Goal: Check status: Check status

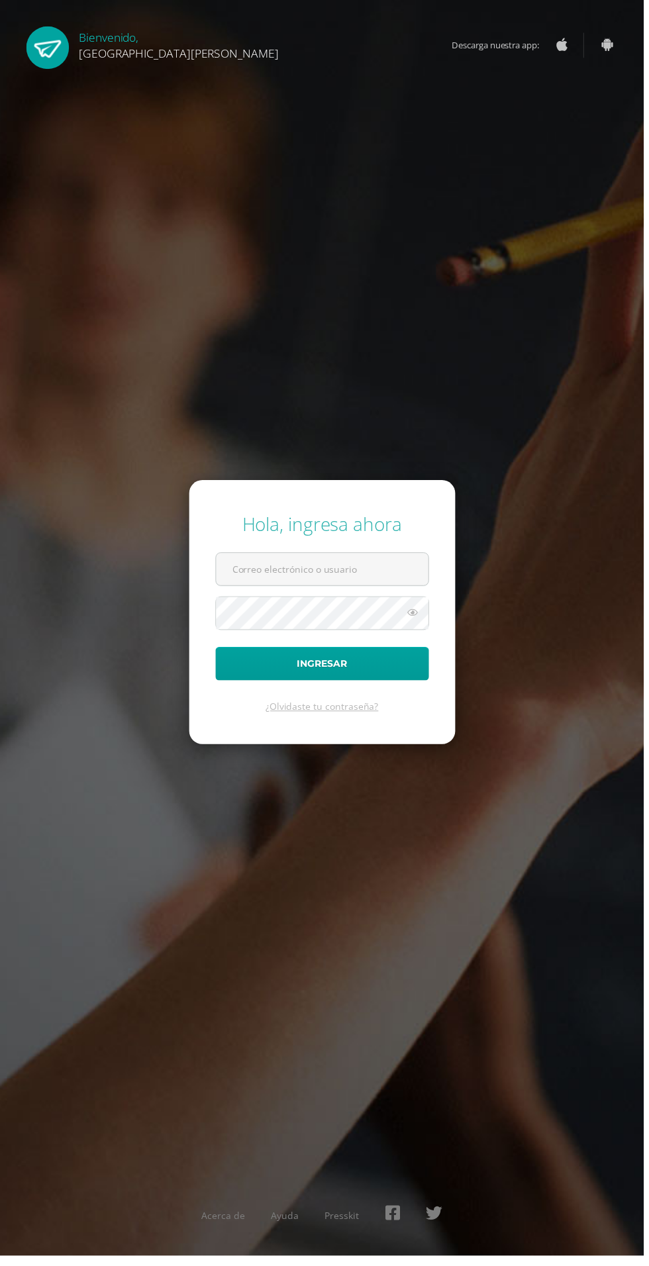
click at [254, 590] on input "text" at bounding box center [325, 574] width 214 height 32
type input "20180058@fatima.edu.gt"
click at [217, 652] on button "Ingresar" at bounding box center [324, 669] width 215 height 34
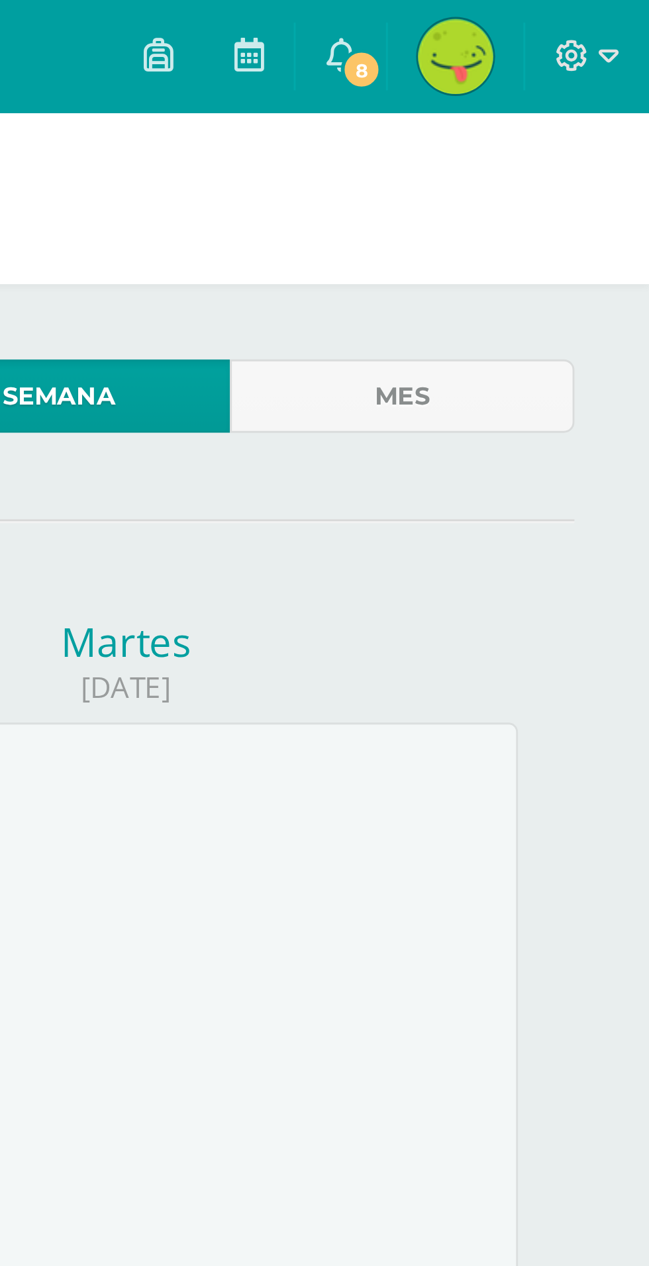
click at [543, 25] on span "8" at bounding box center [547, 24] width 15 height 15
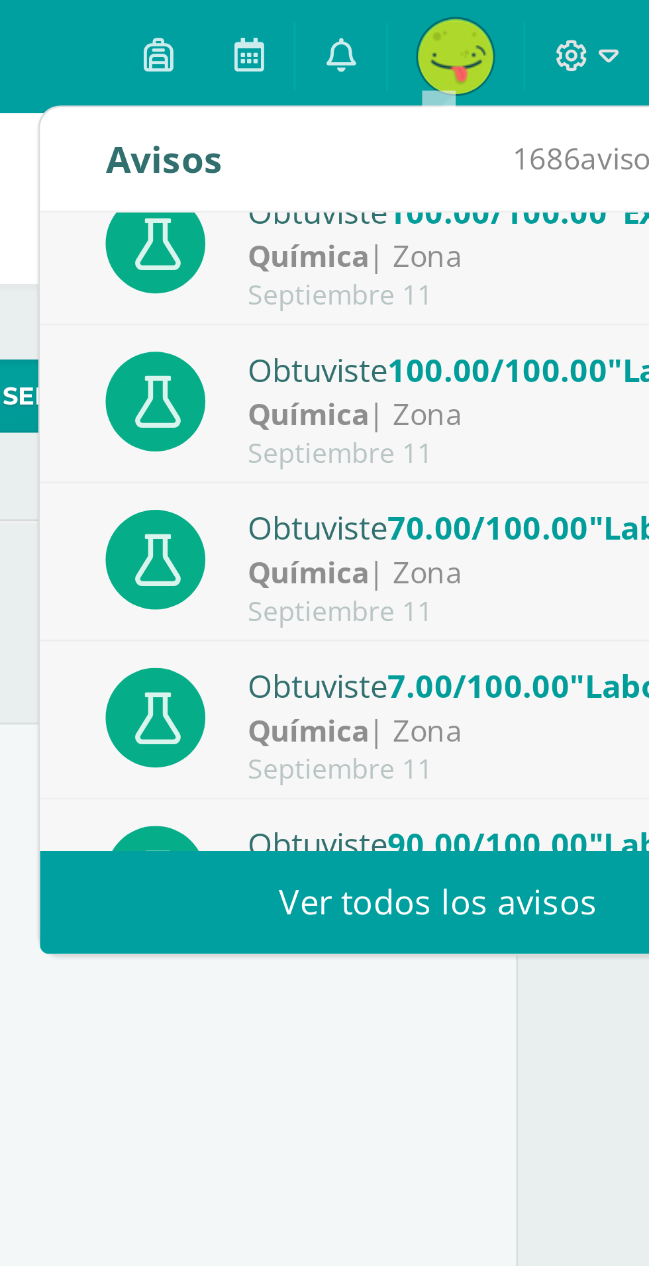
scroll to position [75, 0]
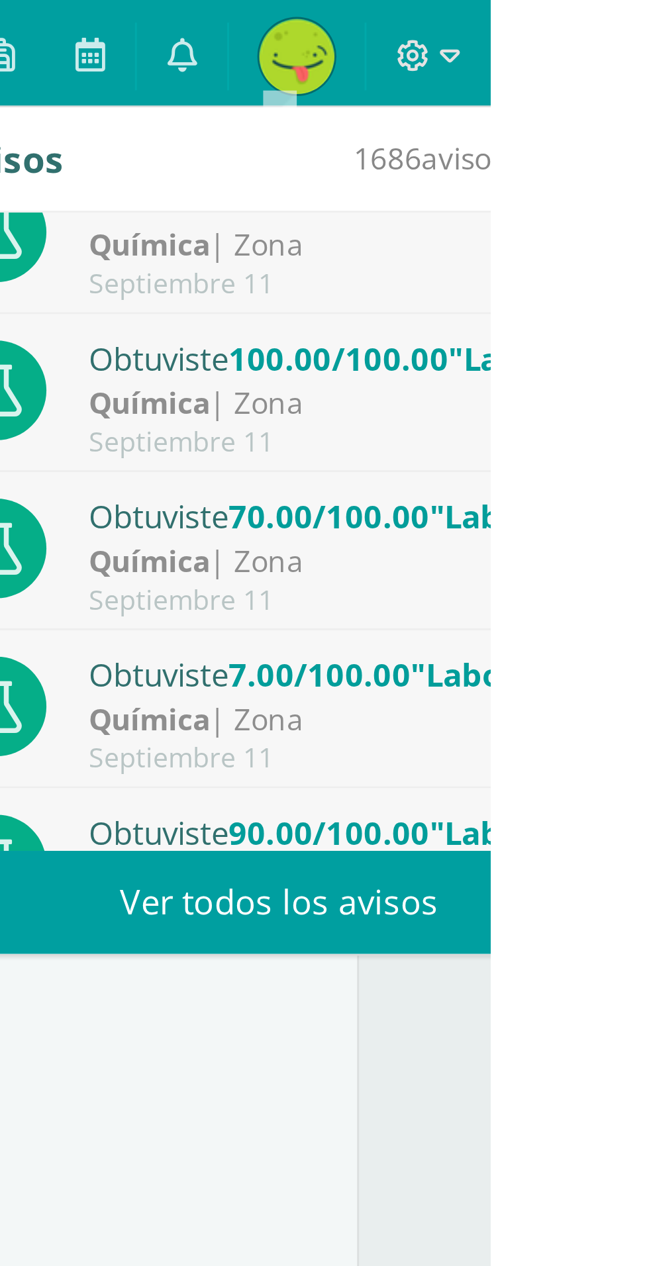
click at [623, 195] on div "Química | Zona" at bounding box center [600, 197] width 184 height 15
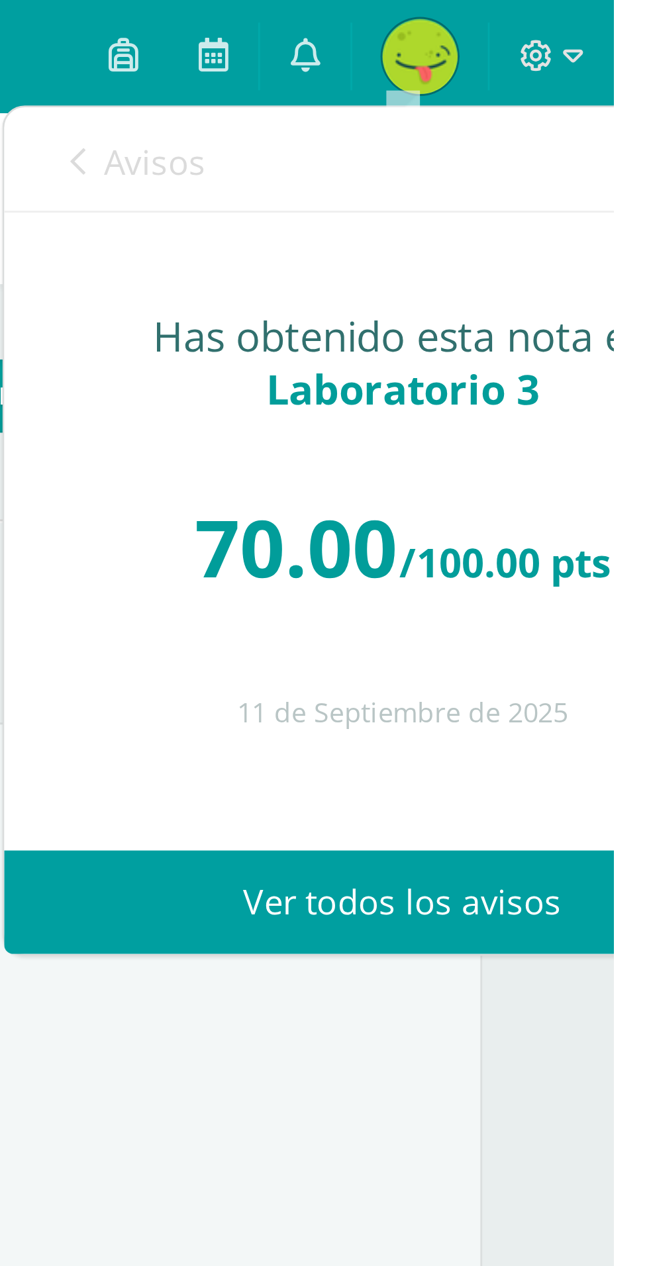
click at [464, 61] on link "Avisos" at bounding box center [482, 57] width 48 height 38
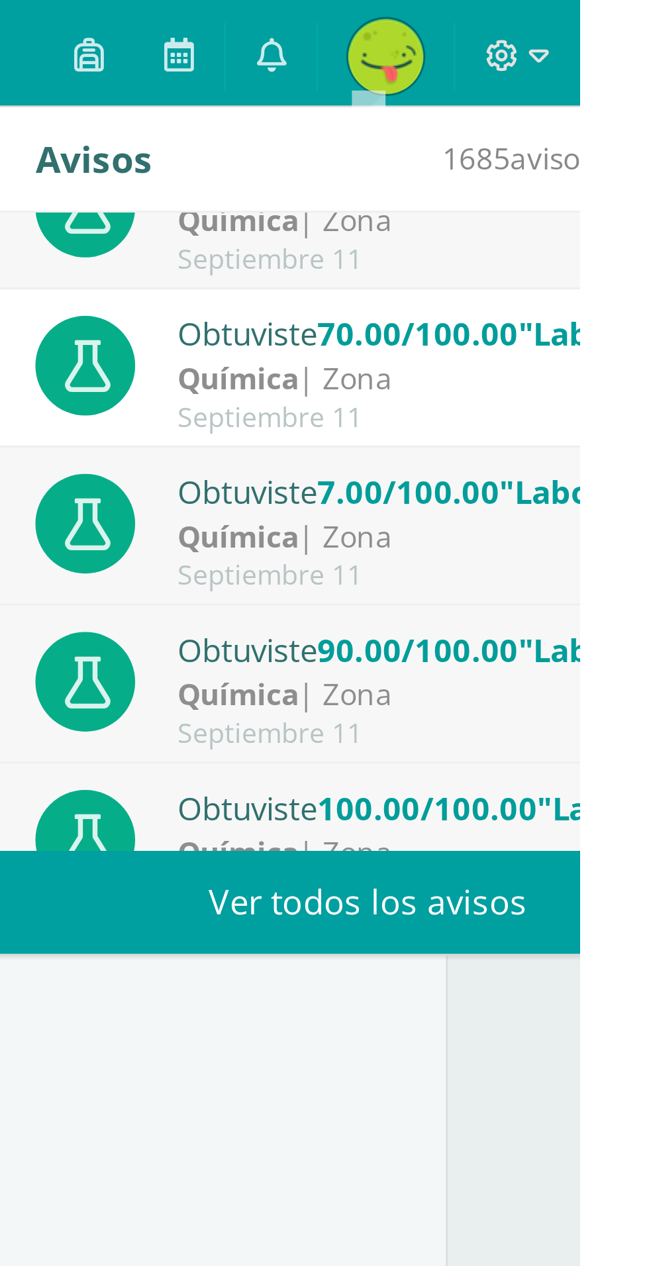
scroll to position [140, 0]
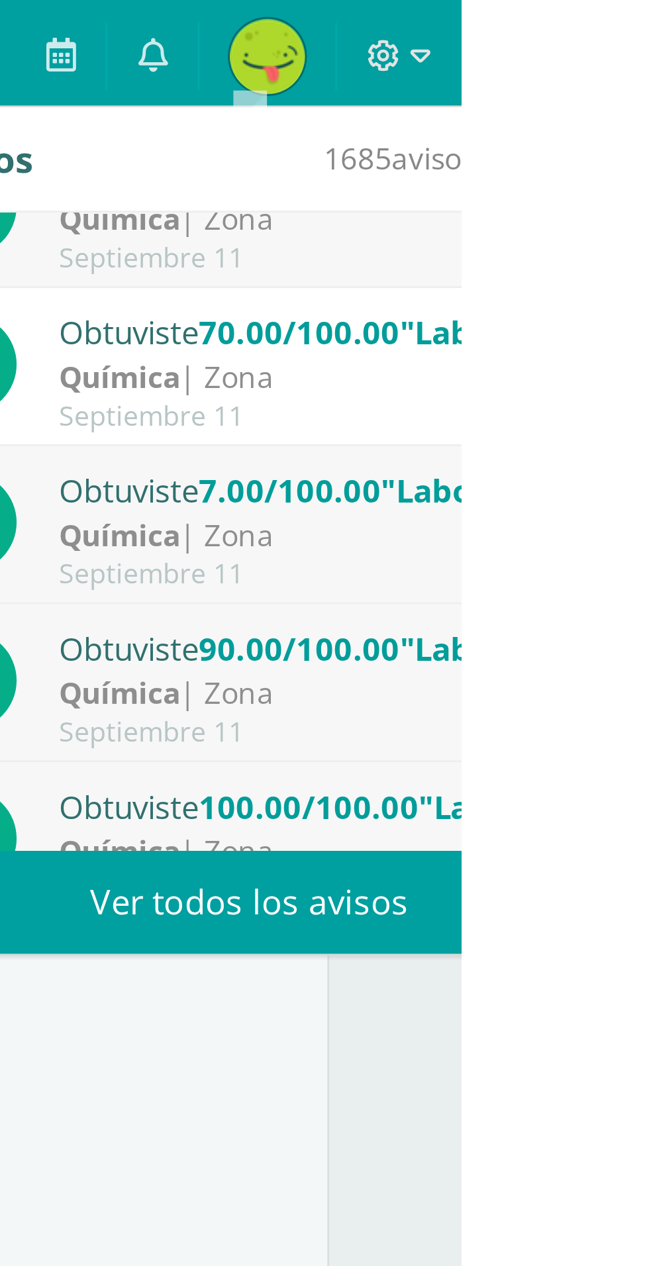
click at [558, 194] on div "Química | Zona" at bounding box center [600, 188] width 184 height 15
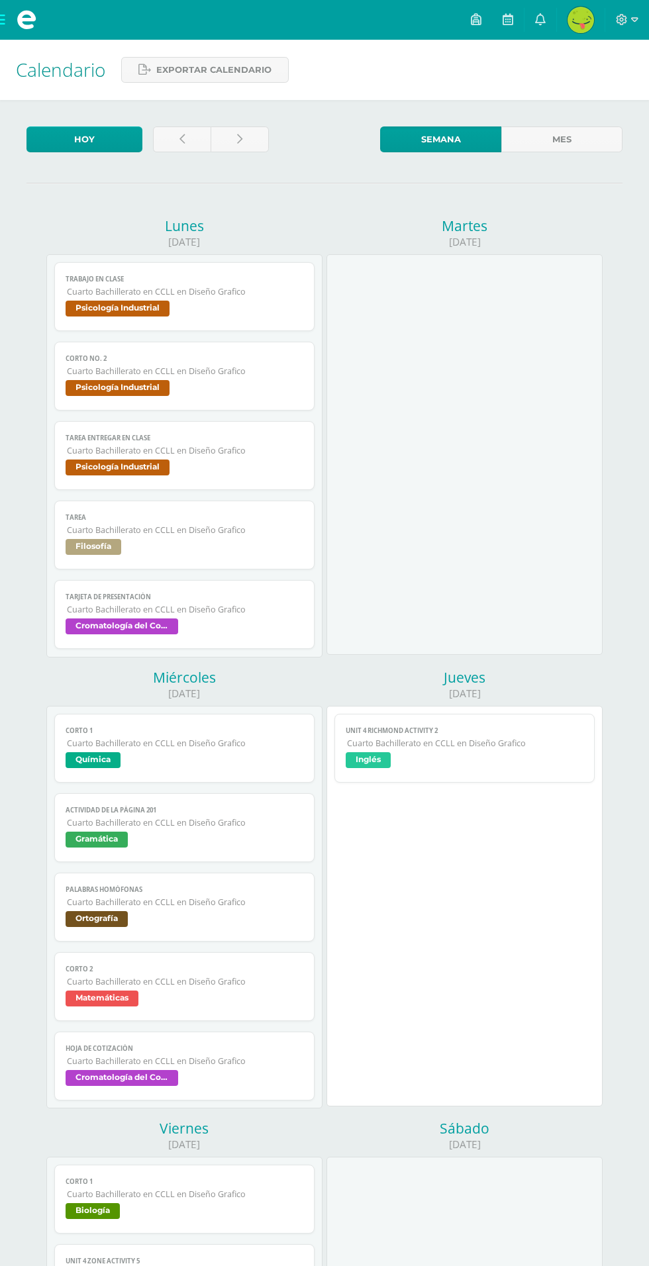
click at [399, 714] on link "Unit 4 Richmond Activity 2 Cuarto Bachillerato en CCLL en Diseño Grafico Inglés" at bounding box center [464, 748] width 260 height 69
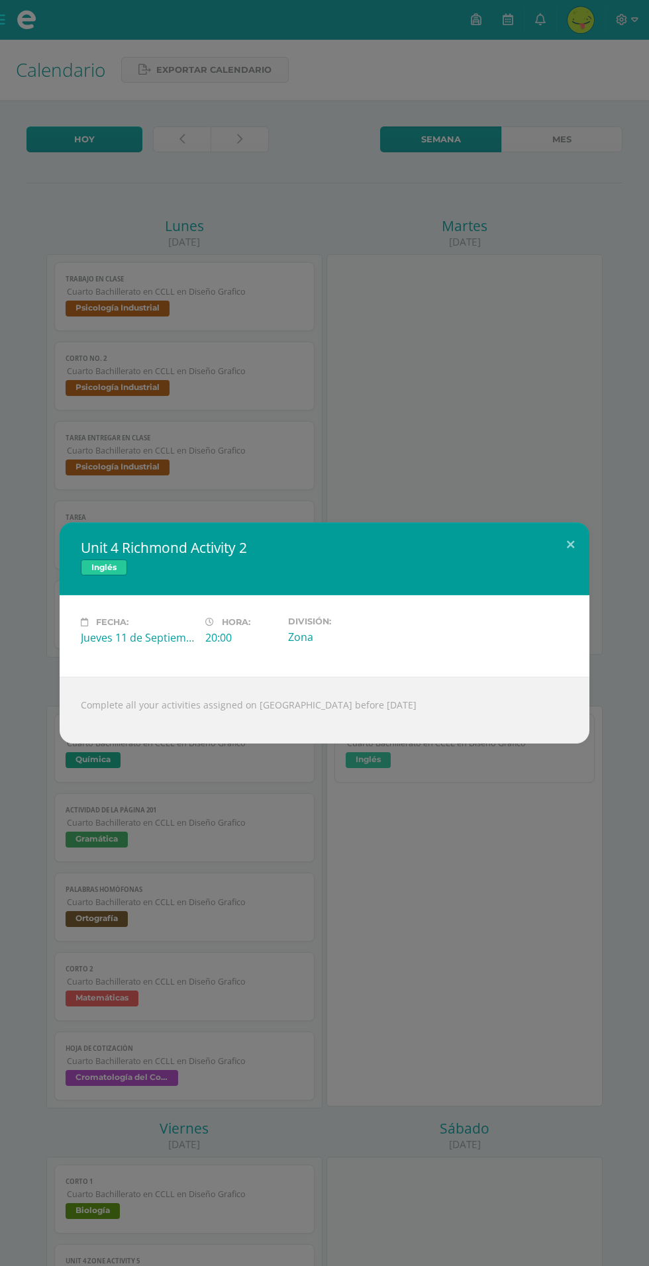
click at [395, 301] on div "Unit 4 Richmond Activity 2 Inglés Fecha: [DATE] Hora: 20:00 División: Zona Load…" at bounding box center [324, 633] width 649 height 1266
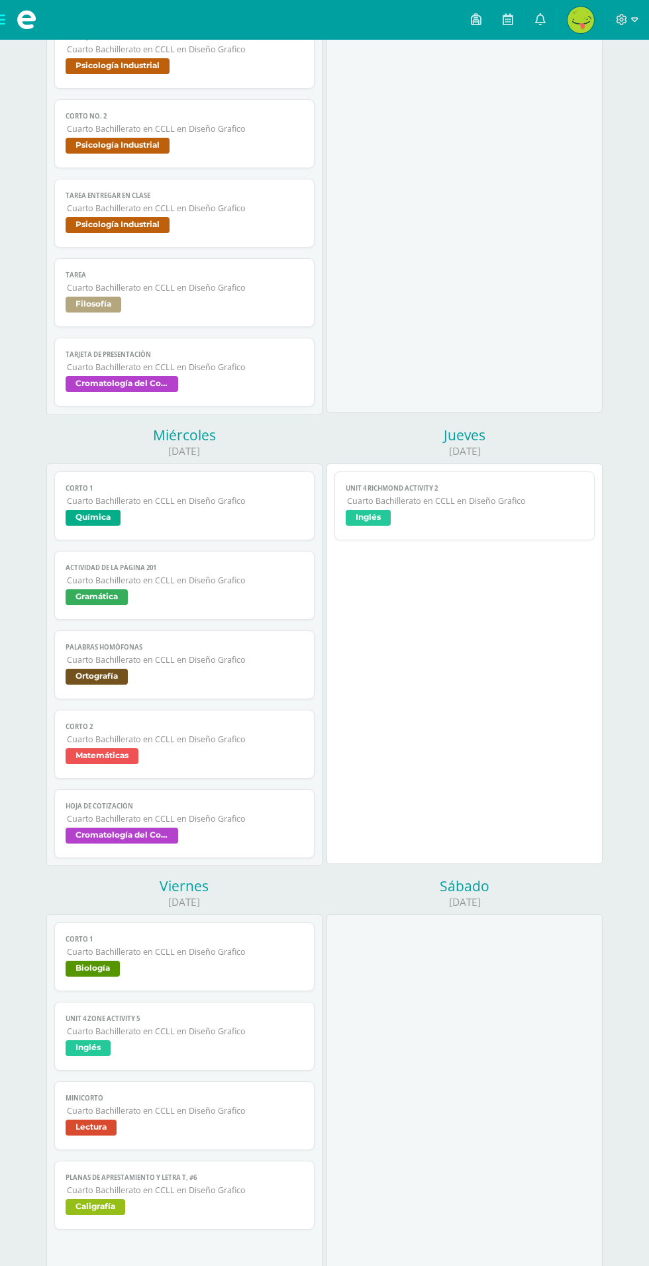
scroll to position [350, 0]
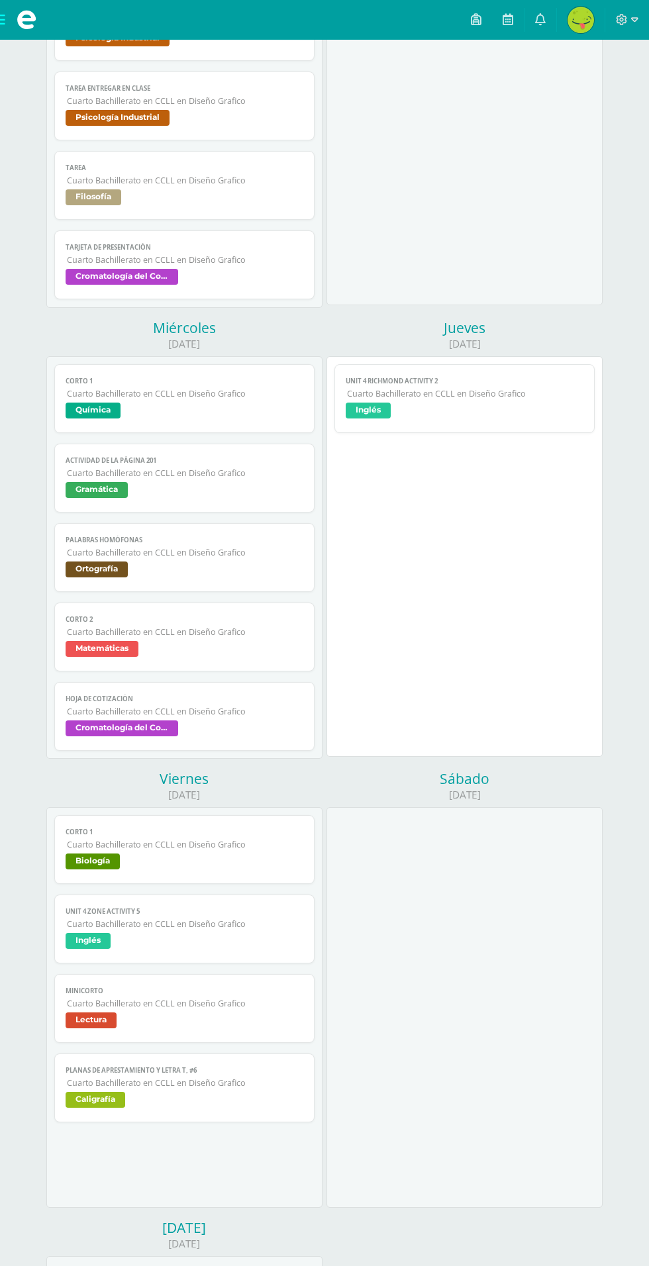
click at [91, 934] on span "Inglés" at bounding box center [88, 941] width 45 height 16
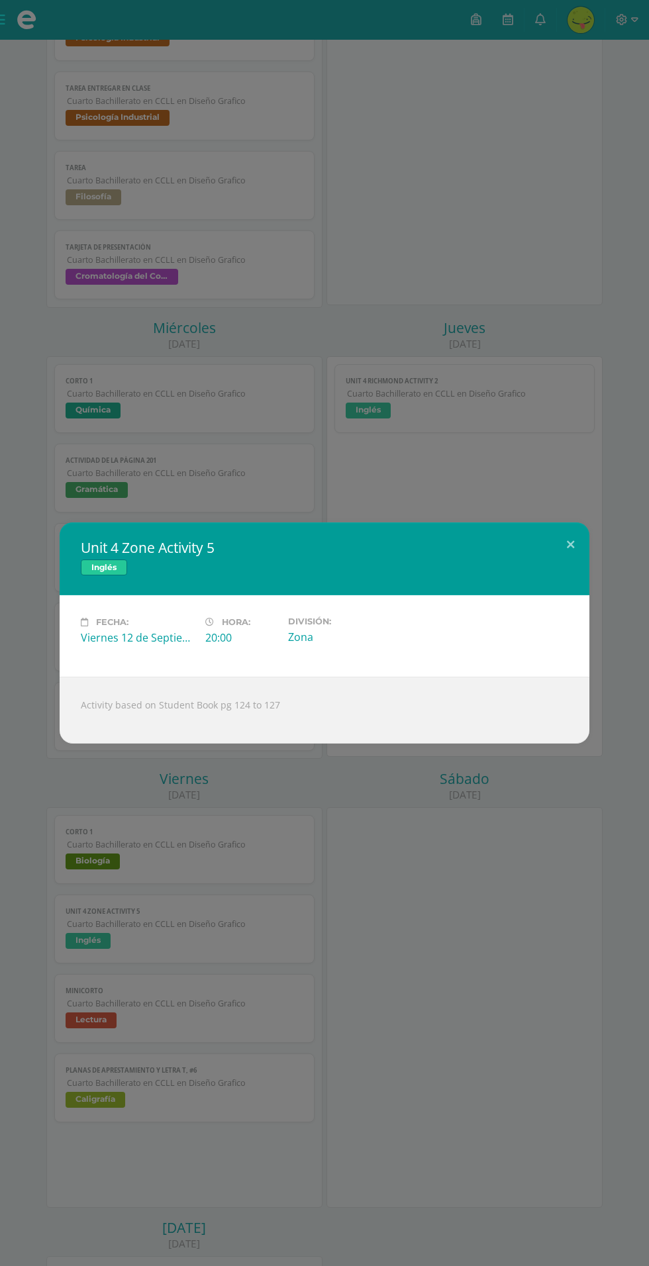
click at [387, 1142] on div "Unit 4 Zone Activity 5 Inglés Fecha: [DATE] Hora: 20:00 División: Zona Activity…" at bounding box center [324, 633] width 649 height 1266
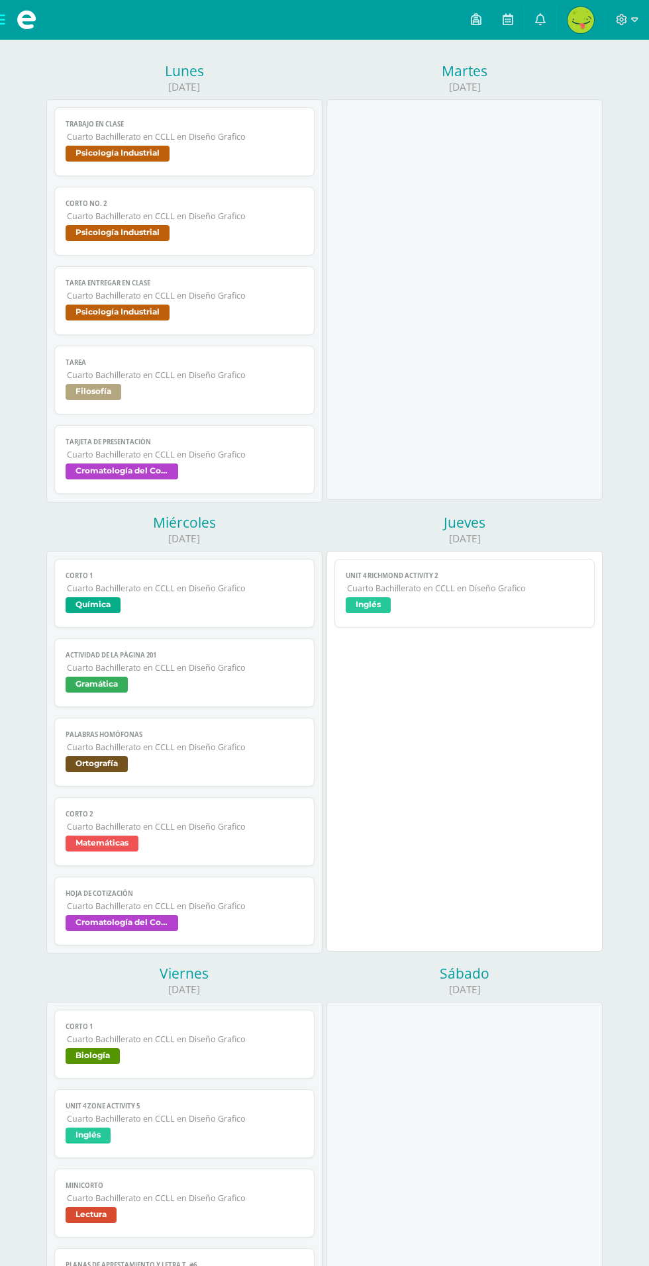
scroll to position [0, 0]
